Goal: Transaction & Acquisition: Subscribe to service/newsletter

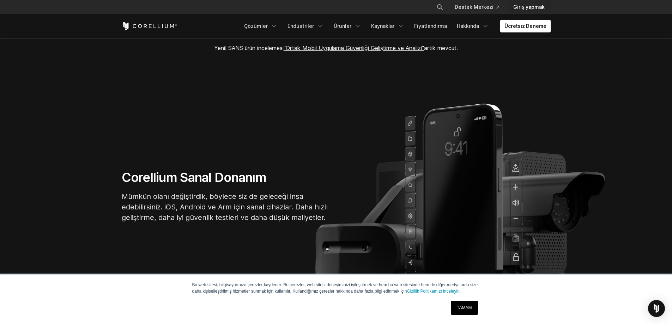
click at [533, 6] on font "Giriş yapmak" at bounding box center [529, 7] width 31 height 6
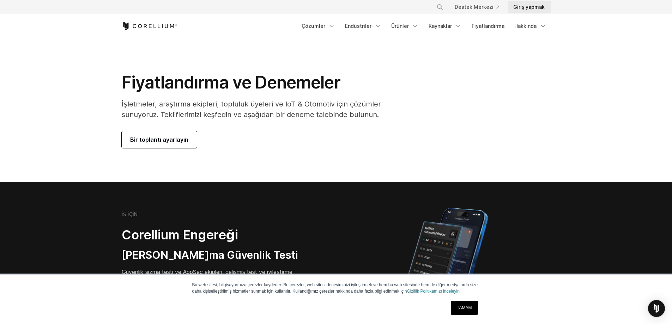
click at [530, 12] on link "Giriş yapmak" at bounding box center [529, 7] width 43 height 13
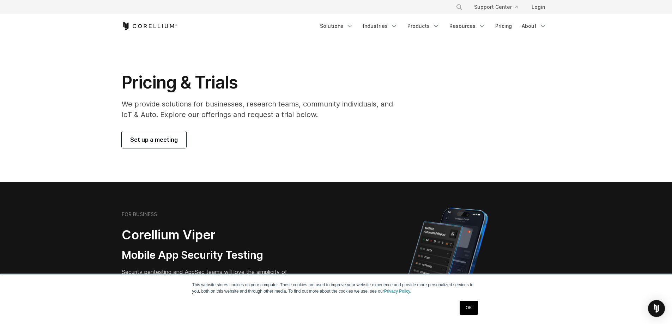
click at [159, 137] on span "Set up a meeting" at bounding box center [154, 140] width 48 height 8
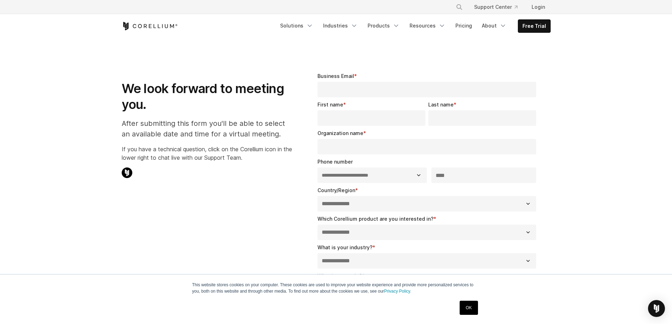
select select "**"
click at [143, 25] on icon "Corellium Home" at bounding box center [150, 26] width 56 height 8
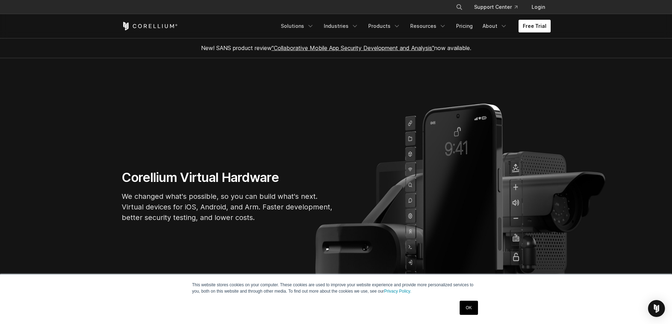
click at [542, 30] on link "Free Trial" at bounding box center [535, 26] width 32 height 13
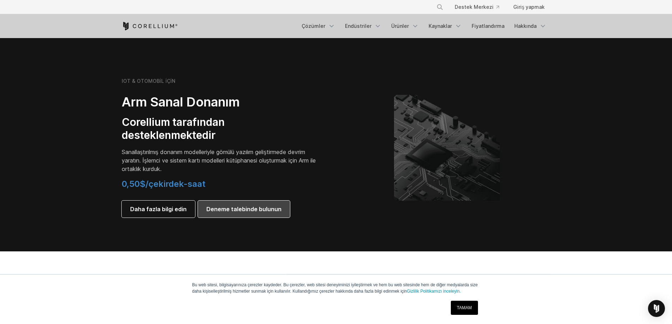
scroll to position [802, 0]
